Goal: Task Accomplishment & Management: Manage account settings

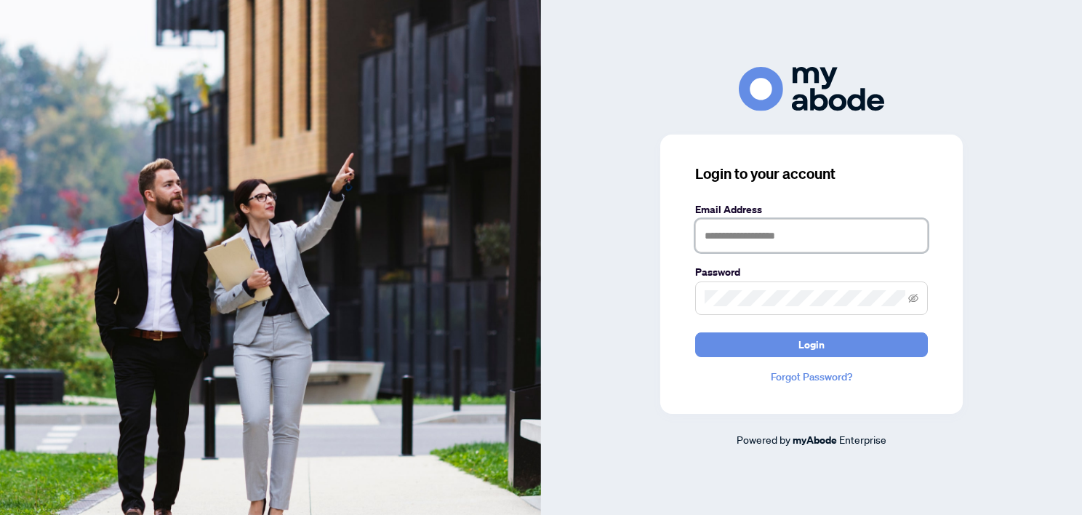
click at [742, 233] on input "text" at bounding box center [811, 235] width 233 height 33
type input "**********"
click at [695, 332] on button "Login" at bounding box center [811, 344] width 233 height 25
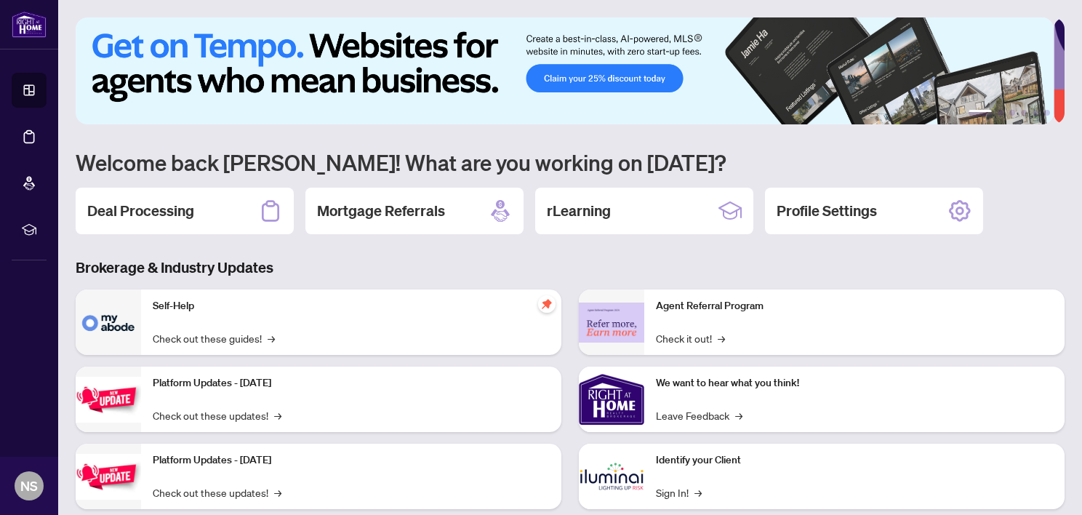
click at [184, 188] on div "Deal Processing" at bounding box center [185, 211] width 218 height 47
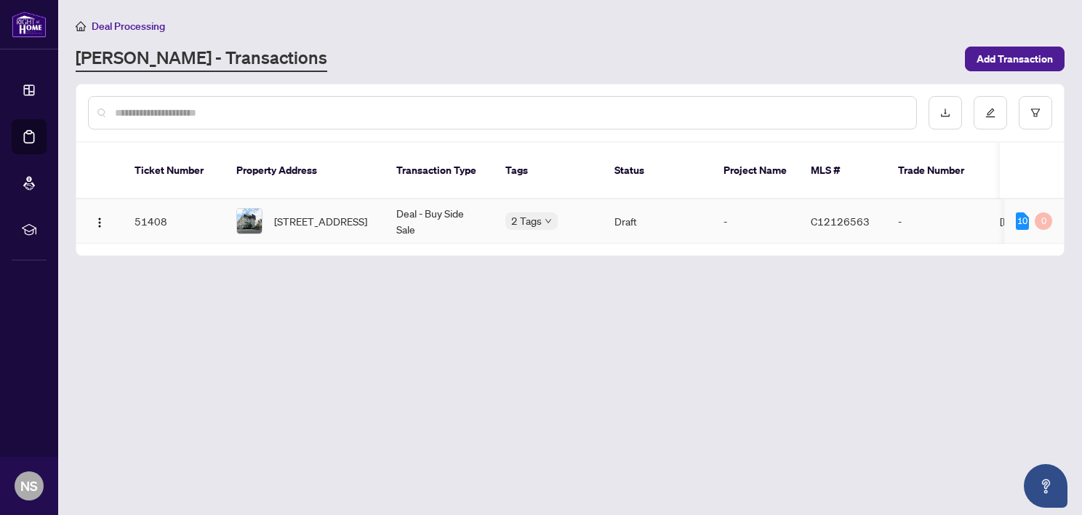
click at [363, 213] on span "[STREET_ADDRESS]" at bounding box center [320, 221] width 93 height 16
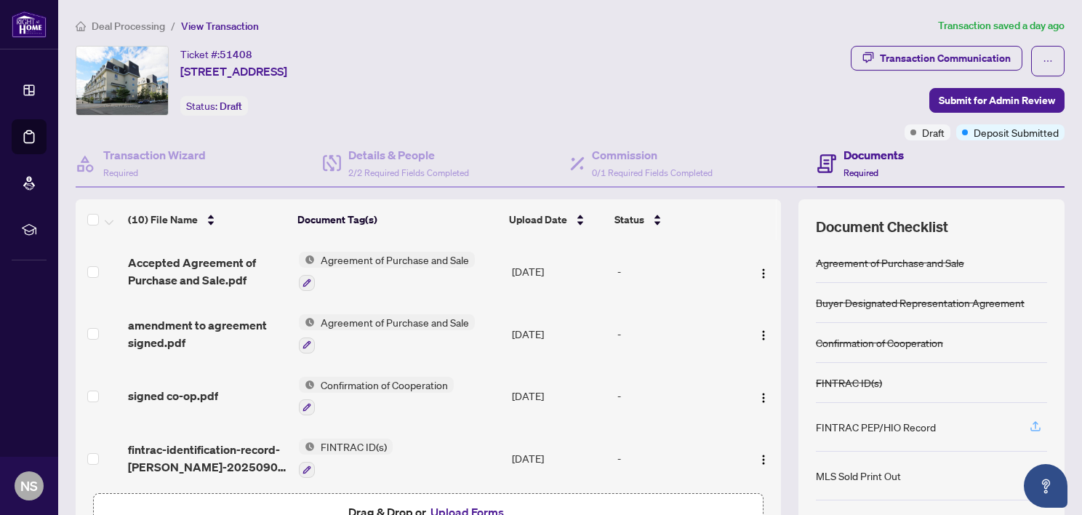
click at [1029, 423] on icon "button" at bounding box center [1035, 425] width 13 height 13
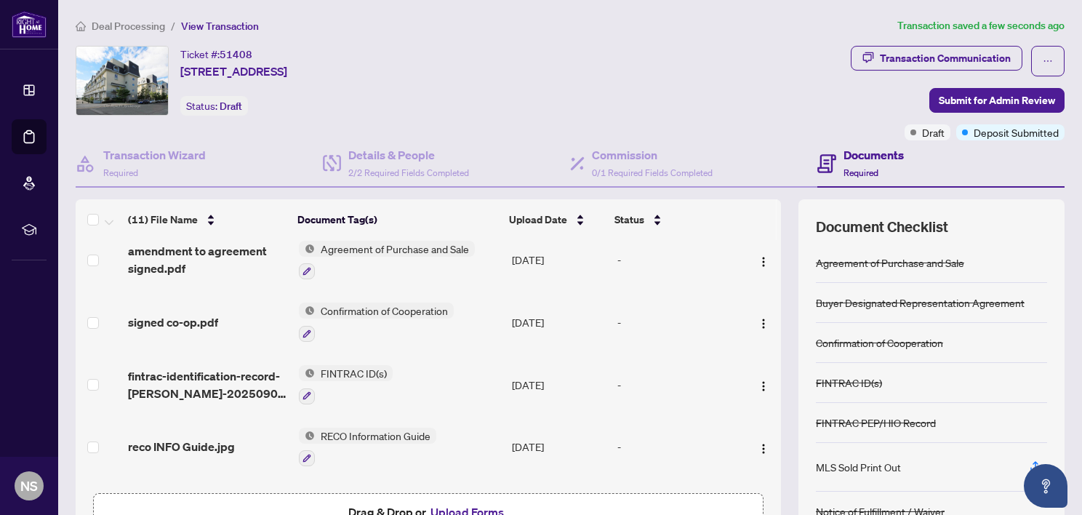
scroll to position [134, 0]
click at [473, 507] on button "Upload Forms" at bounding box center [467, 511] width 82 height 19
click at [480, 509] on button "Upload Forms" at bounding box center [467, 511] width 82 height 19
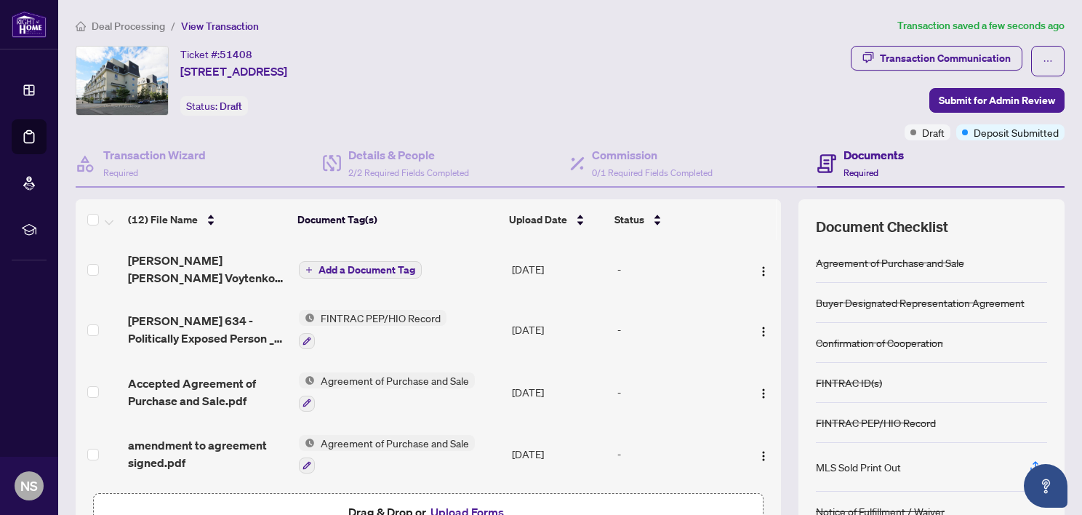
scroll to position [0, 0]
click at [758, 267] on img "button" at bounding box center [764, 271] width 12 height 12
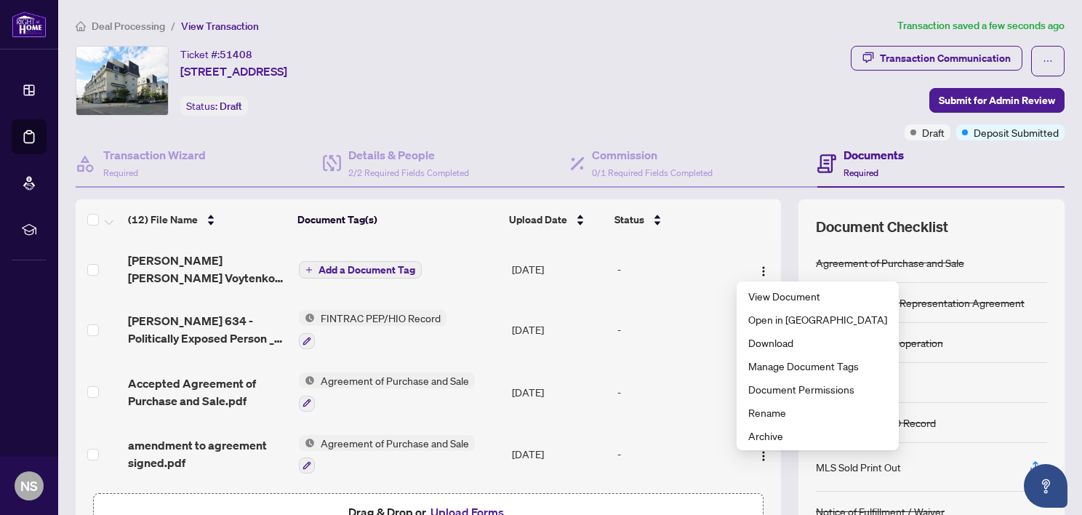
click at [318, 270] on span "Add a Document Tag" at bounding box center [366, 270] width 97 height 10
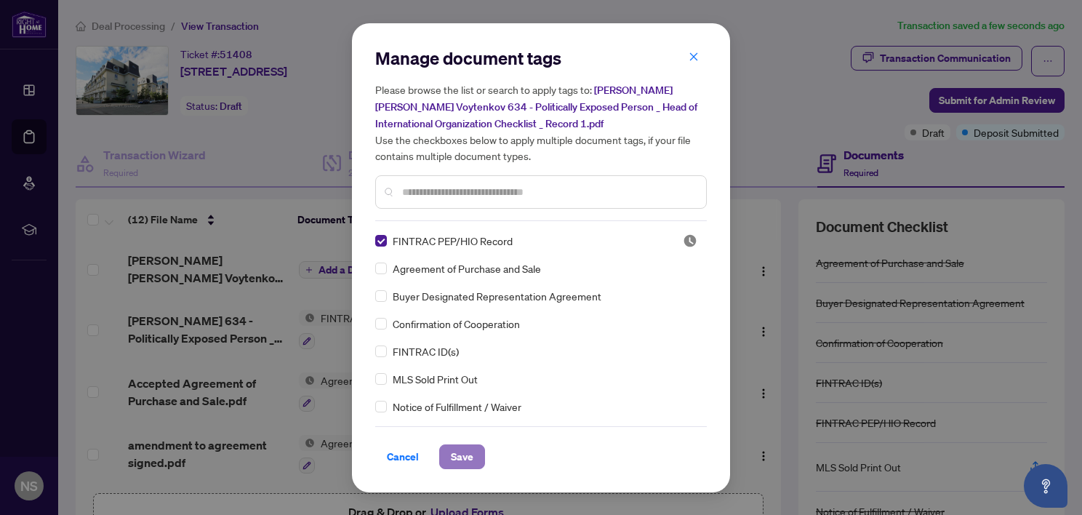
click at [457, 455] on span "Save" at bounding box center [462, 456] width 23 height 23
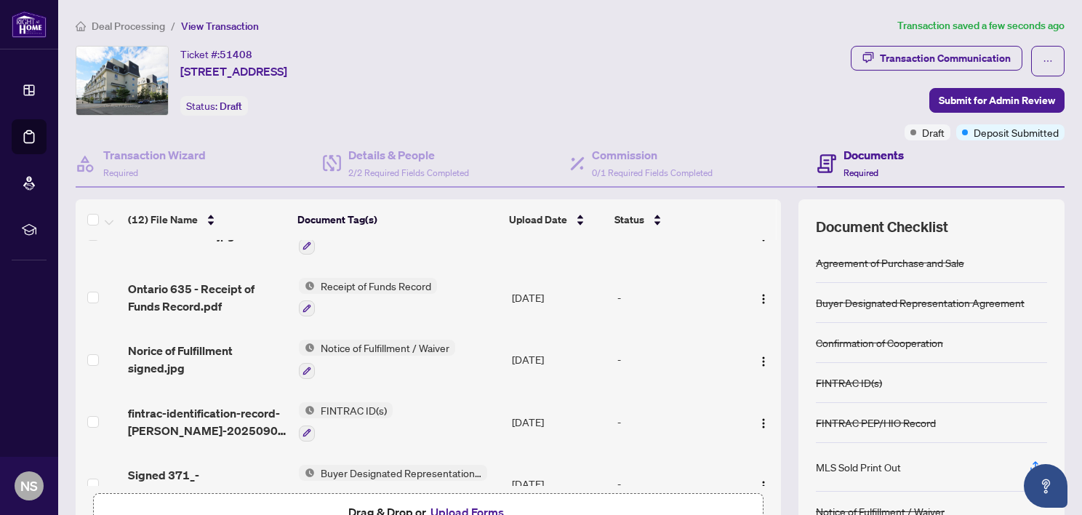
scroll to position [410, 0]
click at [758, 356] on img "button" at bounding box center [764, 362] width 12 height 12
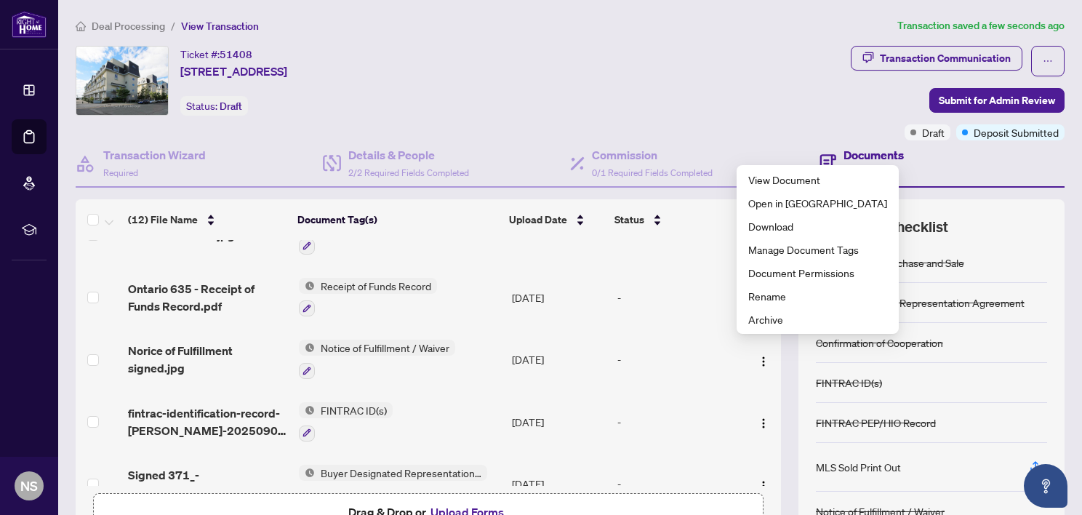
click at [774, 361] on div "(12) File Name Document Tag(s) Upload Date Status [PERSON_NAME] [PERSON_NAME] V…" at bounding box center [570, 377] width 989 height 356
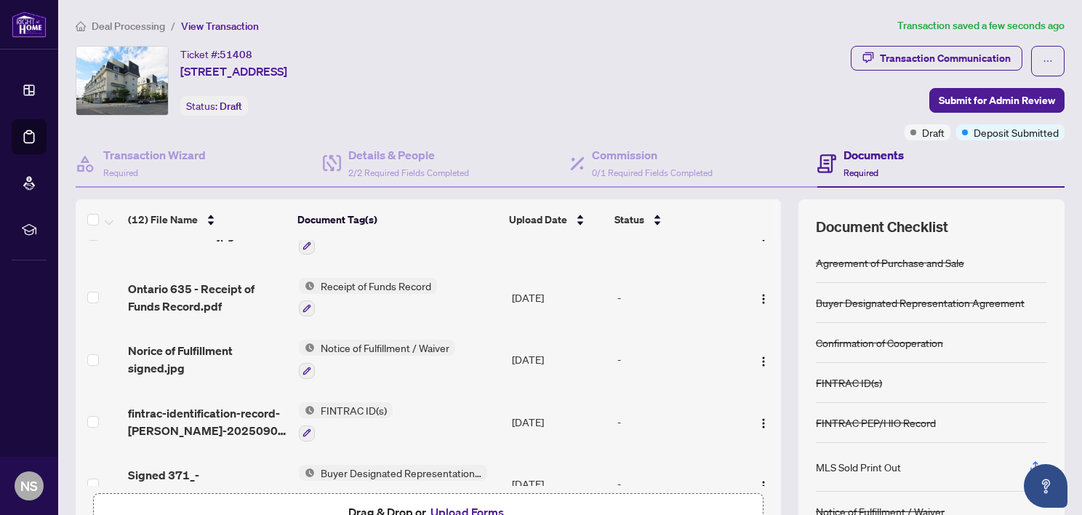
scroll to position [9, 0]
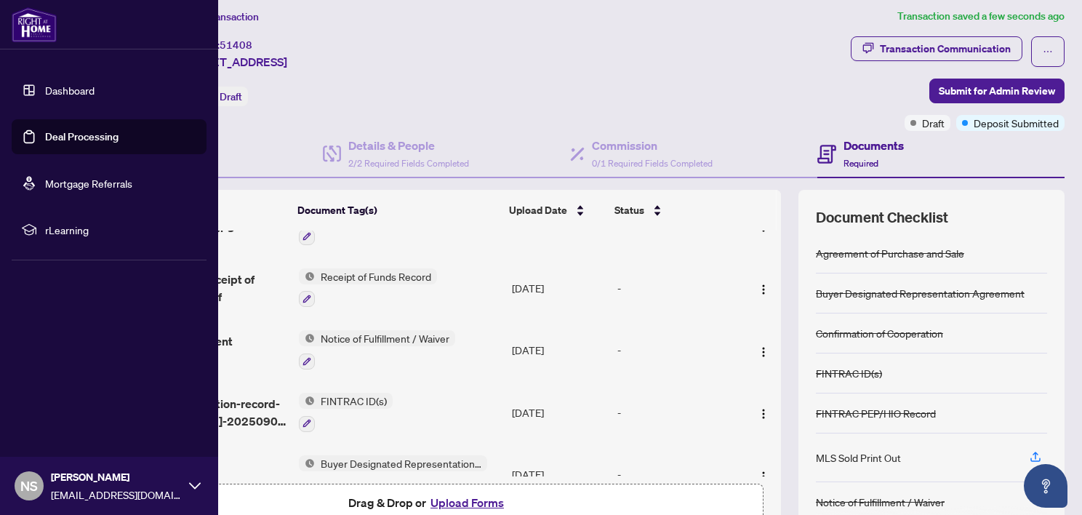
click at [24, 487] on span "NS" at bounding box center [28, 485] width 17 height 20
click at [186, 489] on div "NS [PERSON_NAME] [EMAIL_ADDRESS][DOMAIN_NAME]" at bounding box center [109, 486] width 218 height 58
click at [192, 486] on icon at bounding box center [195, 486] width 12 height 12
click at [63, 398] on span "Logout" at bounding box center [58, 398] width 33 height 23
